Goal: Task Accomplishment & Management: Manage account settings

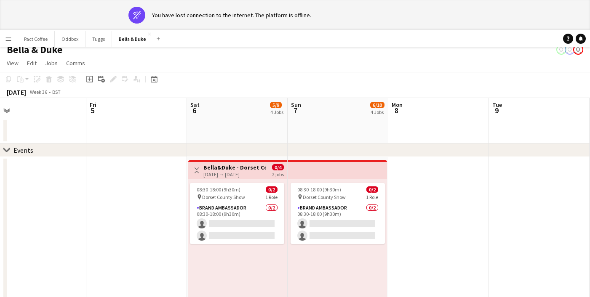
scroll to position [7, 0]
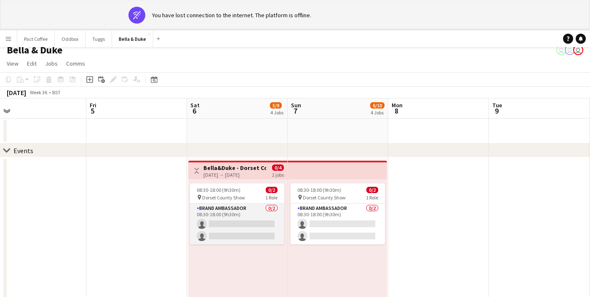
click at [252, 219] on app-card-role "Brand Ambassador 0/2 08:30-18:00 (9h30m) single-neutral-actions single-neutral-…" at bounding box center [237, 224] width 94 height 41
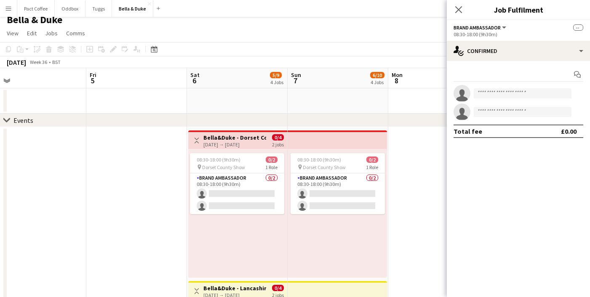
scroll to position [0, 0]
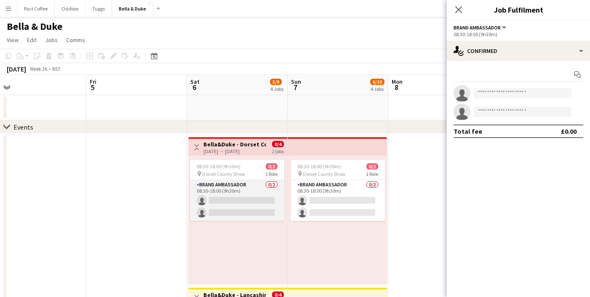
click at [258, 198] on app-card-role "Brand Ambassador 0/2 08:30-18:00 (9h30m) single-neutral-actions single-neutral-…" at bounding box center [237, 200] width 94 height 41
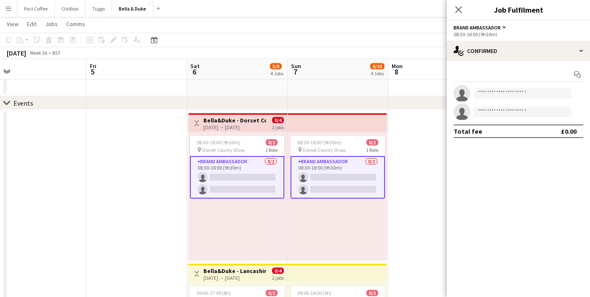
scroll to position [24, 0]
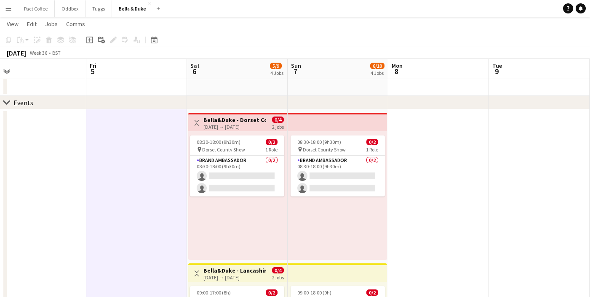
click at [223, 127] on div "[DATE] → [DATE]" at bounding box center [234, 127] width 63 height 6
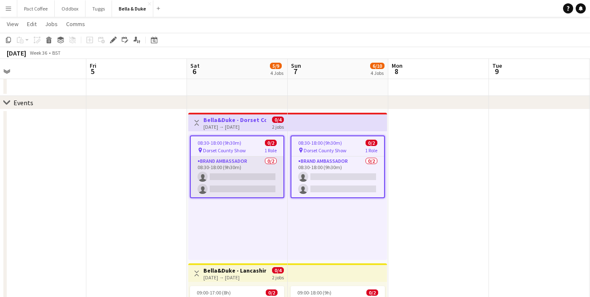
click at [239, 176] on app-card-role "Brand Ambassador 0/2 08:30-18:00 (9h30m) single-neutral-actions single-neutral-…" at bounding box center [237, 177] width 93 height 41
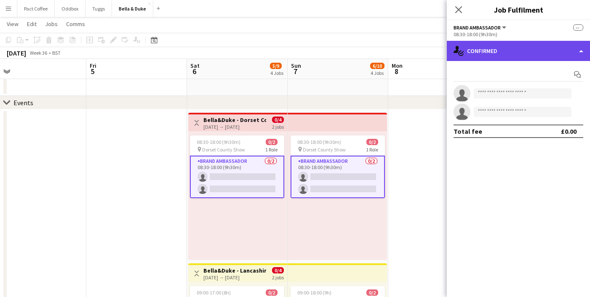
click at [507, 58] on div "single-neutral-actions-check-2 Confirmed" at bounding box center [518, 51] width 143 height 20
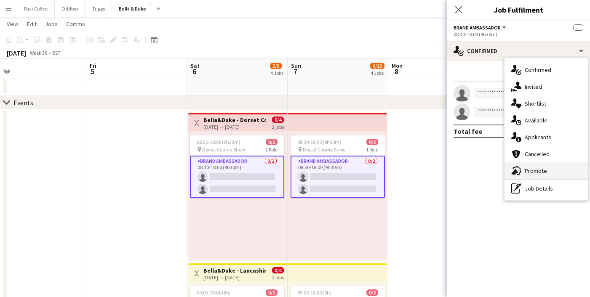
click at [544, 171] on div "advertising-megaphone Promote" at bounding box center [545, 171] width 83 height 17
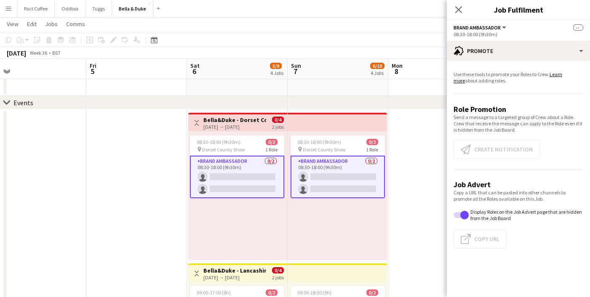
click at [265, 177] on app-card-role "Brand Ambassador 0/2 08:30-18:00 (9h30m) single-neutral-actions single-neutral-…" at bounding box center [237, 177] width 94 height 43
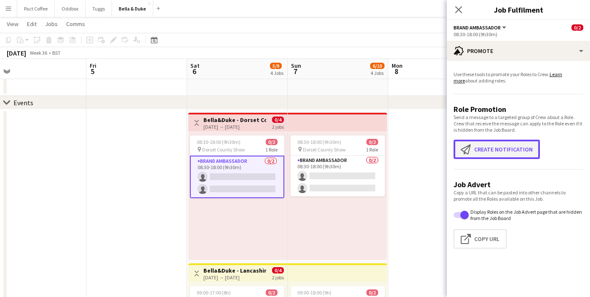
click at [485, 149] on button "Create notification Create notification" at bounding box center [497, 149] width 86 height 19
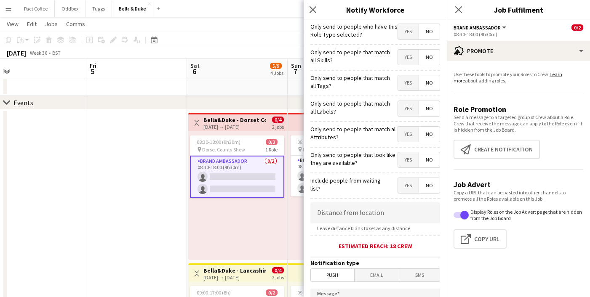
click at [411, 166] on span "Yes" at bounding box center [408, 159] width 21 height 15
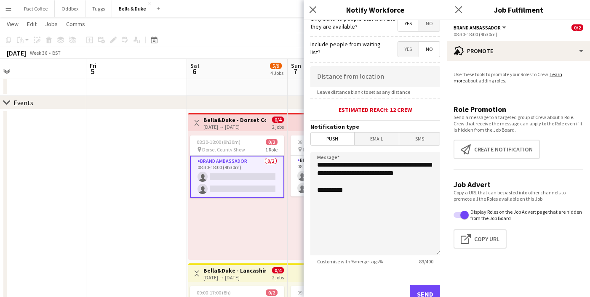
scroll to position [139, 0]
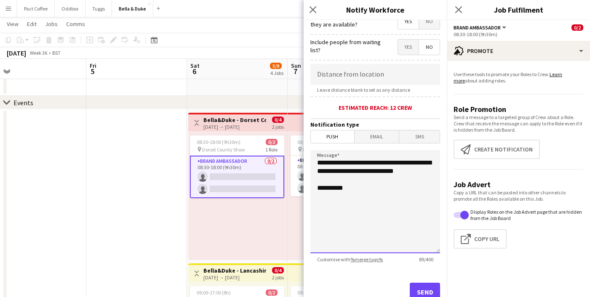
click at [317, 163] on textarea "**********" at bounding box center [375, 201] width 130 height 103
type textarea "**********"
click at [455, 8] on app-icon "Close pop-in" at bounding box center [459, 10] width 12 height 12
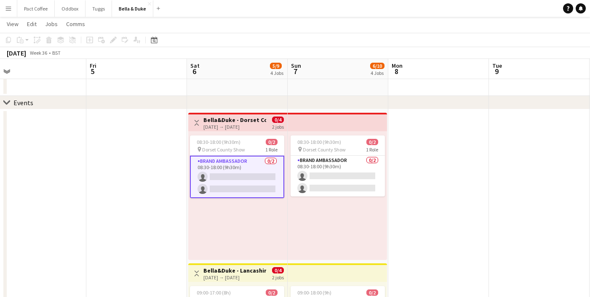
click at [14, 9] on button "Menu" at bounding box center [8, 8] width 17 height 17
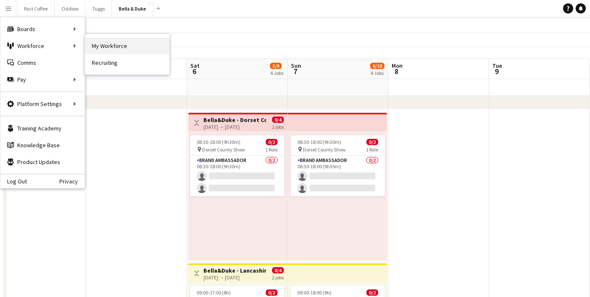
click at [120, 46] on link "My Workforce" at bounding box center [127, 45] width 84 height 17
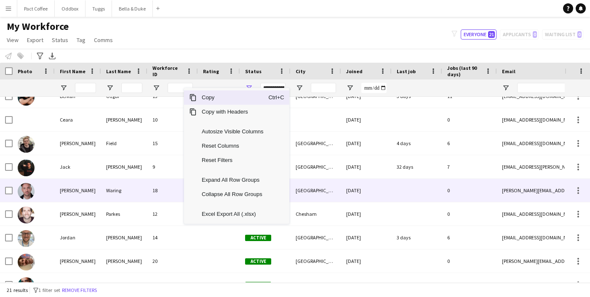
scroll to position [61, 0]
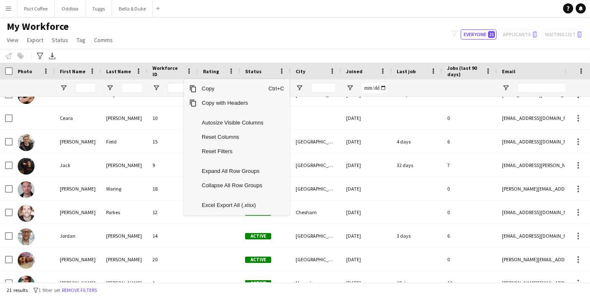
click at [213, 36] on div "My Workforce View Views Default view New view Update view Delete view Edit name…" at bounding box center [295, 34] width 590 height 29
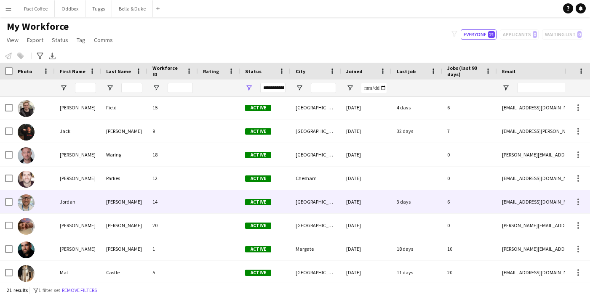
scroll to position [0, 0]
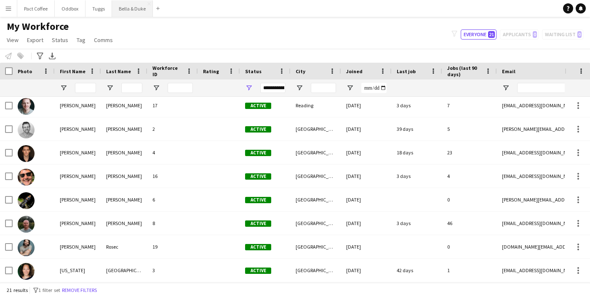
click at [139, 13] on button "Bella & Duke Close" at bounding box center [132, 8] width 41 height 16
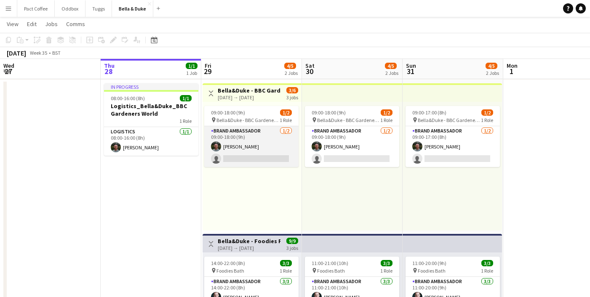
click at [275, 158] on app-card-role "Brand Ambassador [DATE] 09:00-18:00 (9h) [PERSON_NAME] single-neutral-actions" at bounding box center [251, 146] width 94 height 41
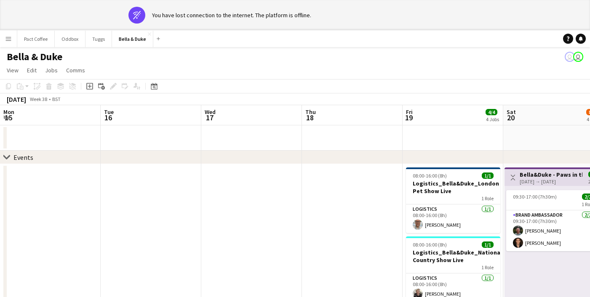
scroll to position [0, 315]
